Goal: Find specific page/section: Find specific page/section

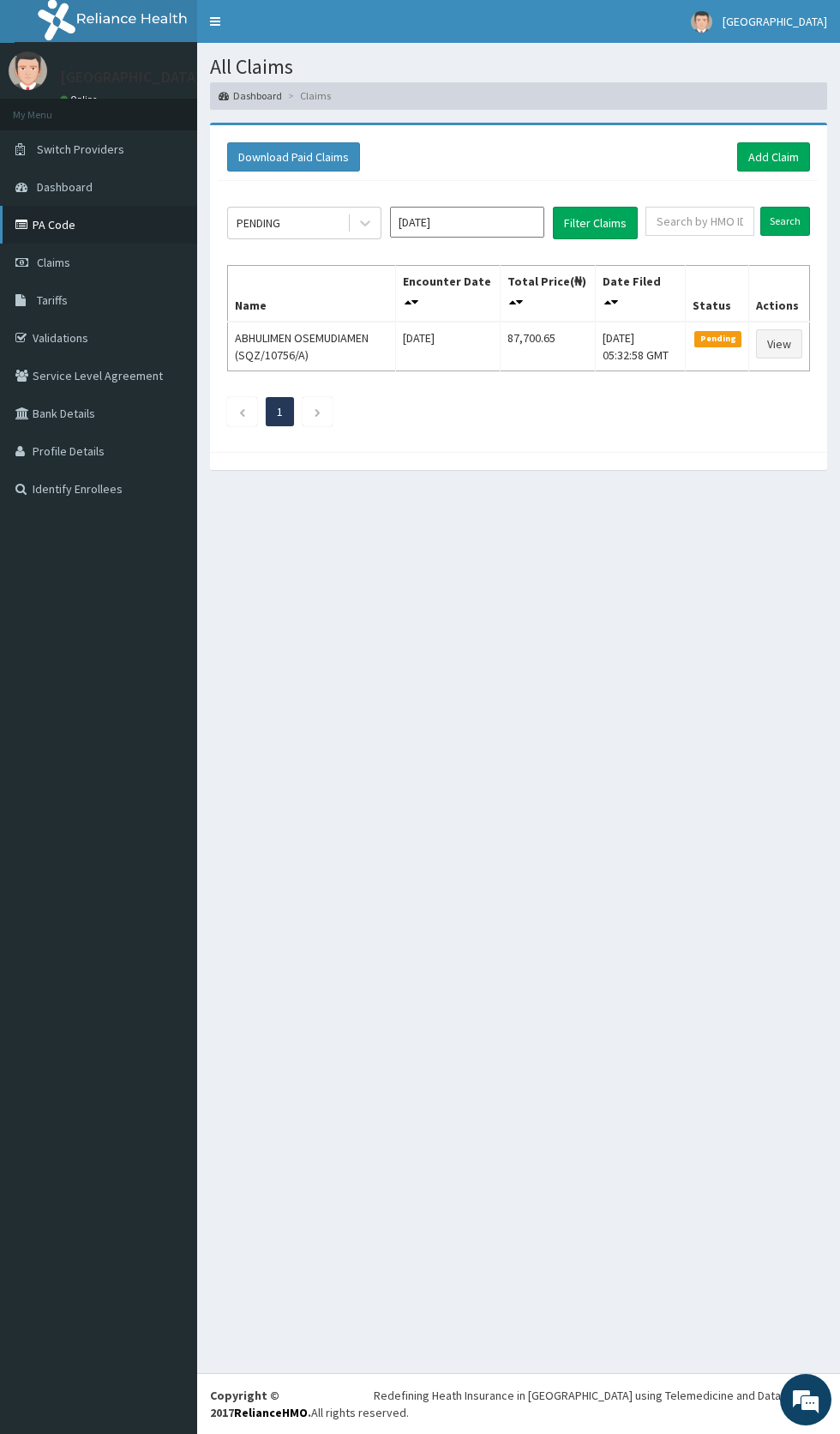
click at [52, 226] on link "PA Code" at bounding box center [98, 224] width 197 height 37
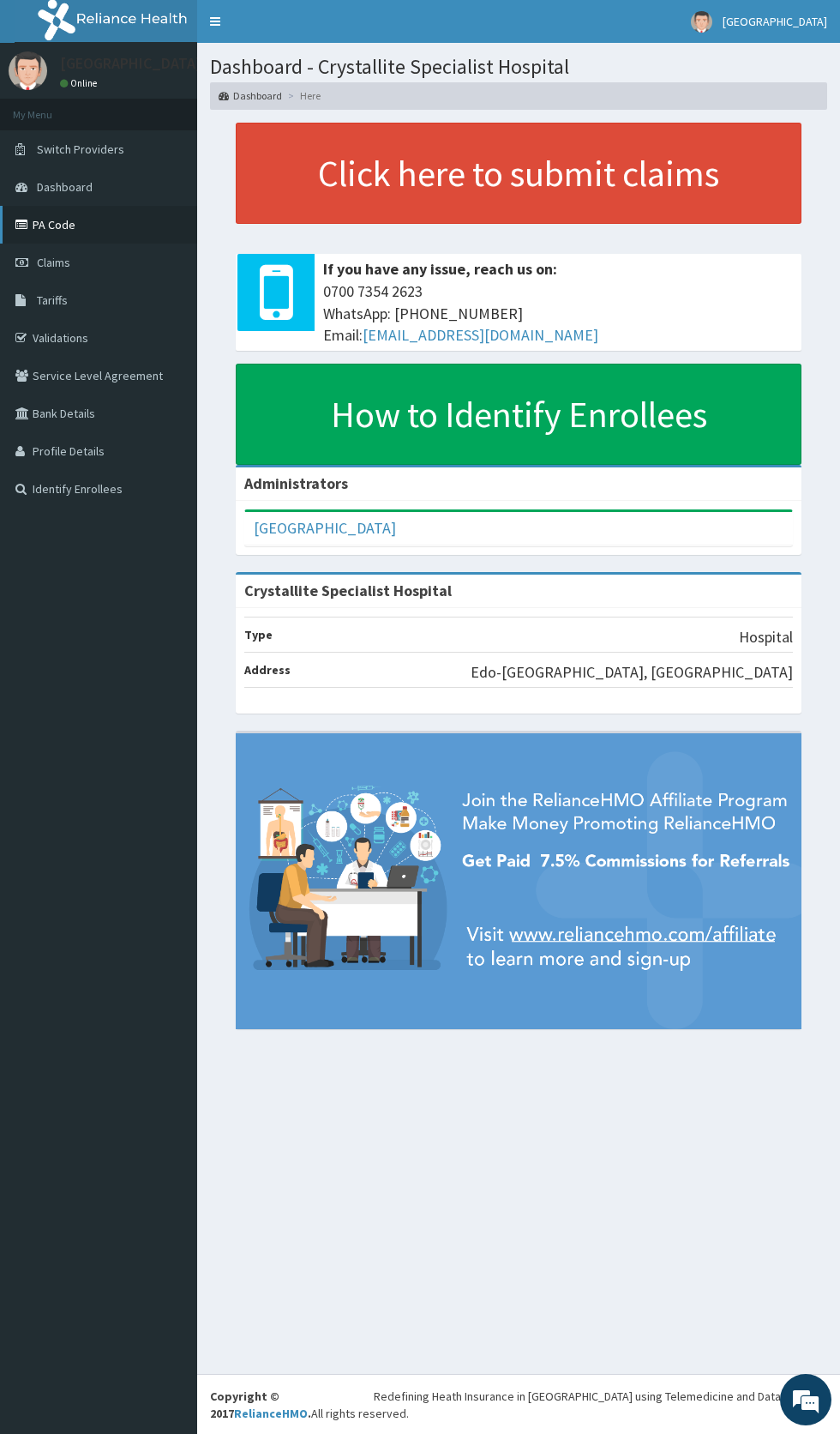
click at [78, 233] on link "PA Code" at bounding box center [98, 224] width 197 height 37
